Goal: Go to known website: Go to known website

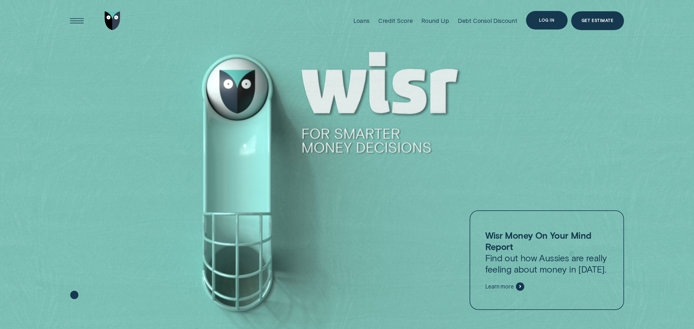
click at [558, 20] on div "Log in" at bounding box center [547, 20] width 42 height 19
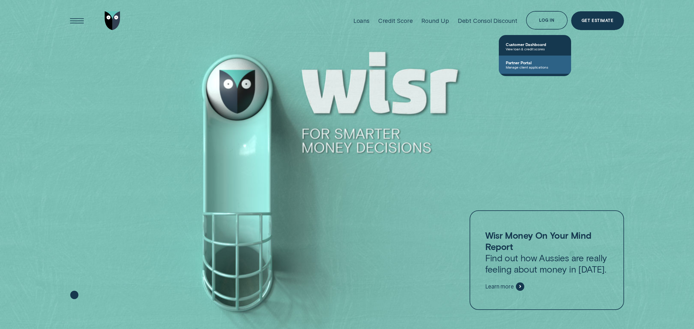
click at [533, 68] on span "Manage client applications" at bounding box center [534, 67] width 58 height 4
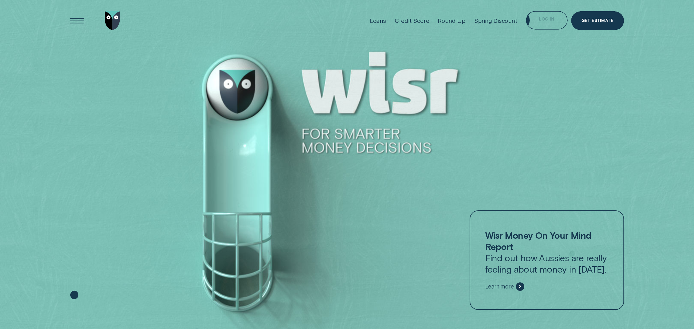
click at [545, 25] on div "Log in" at bounding box center [547, 20] width 42 height 19
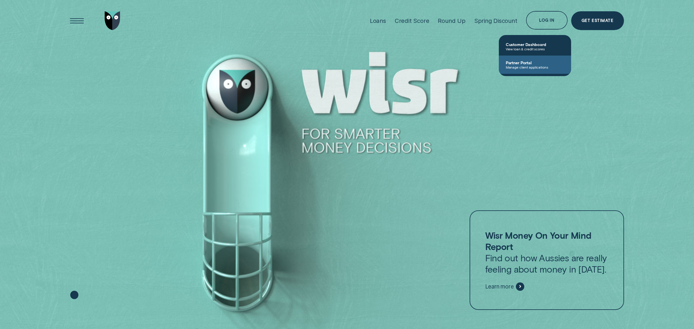
click at [527, 62] on span "Partner Portal" at bounding box center [534, 62] width 58 height 5
